Goal: Contribute content: Contribute content

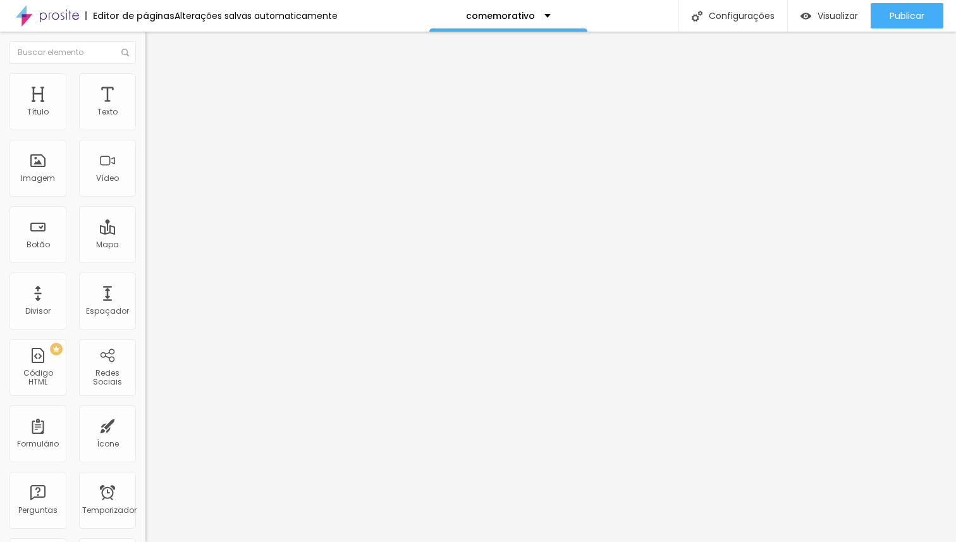
click at [153, 109] on font "Trocar imagem" at bounding box center [183, 103] width 61 height 11
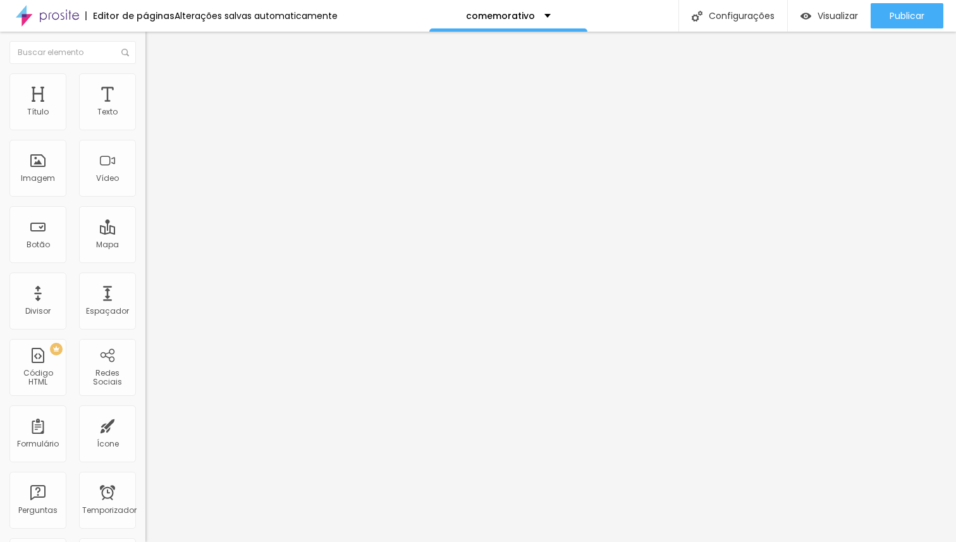
click at [261, 541] on div at bounding box center [478, 549] width 956 height 0
click at [264, 541] on div at bounding box center [478, 549] width 956 height 0
click at [259, 541] on div at bounding box center [478, 549] width 956 height 0
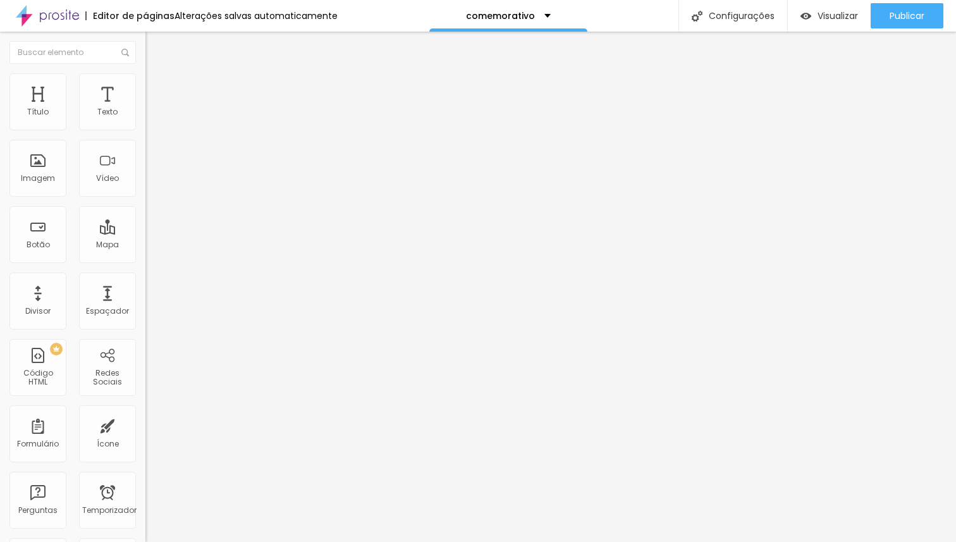
click at [263, 541] on div at bounding box center [478, 549] width 956 height 0
click at [153, 109] on font "Trocar imagem" at bounding box center [183, 103] width 61 height 11
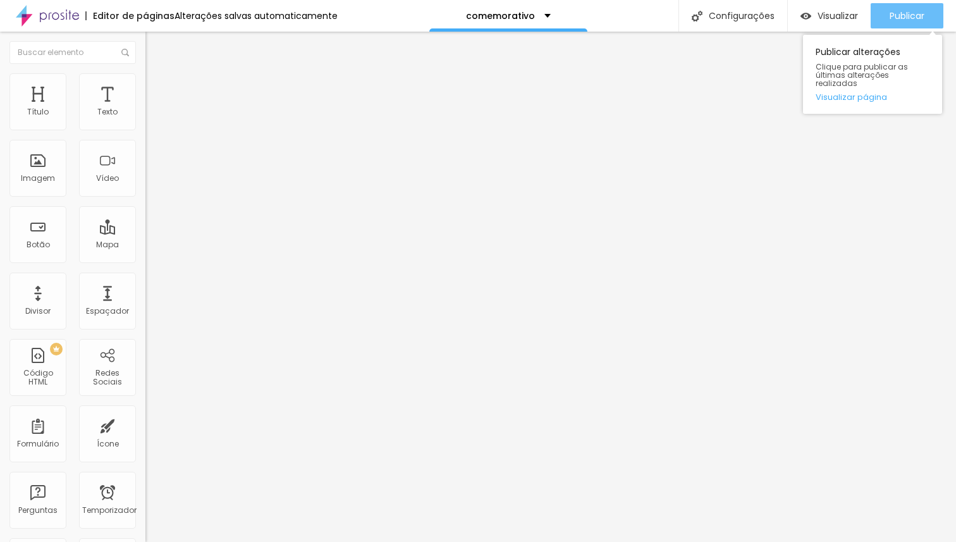
click at [911, 18] on font "Publicar" at bounding box center [906, 15] width 35 height 13
